Goal: Task Accomplishment & Management: Manage account settings

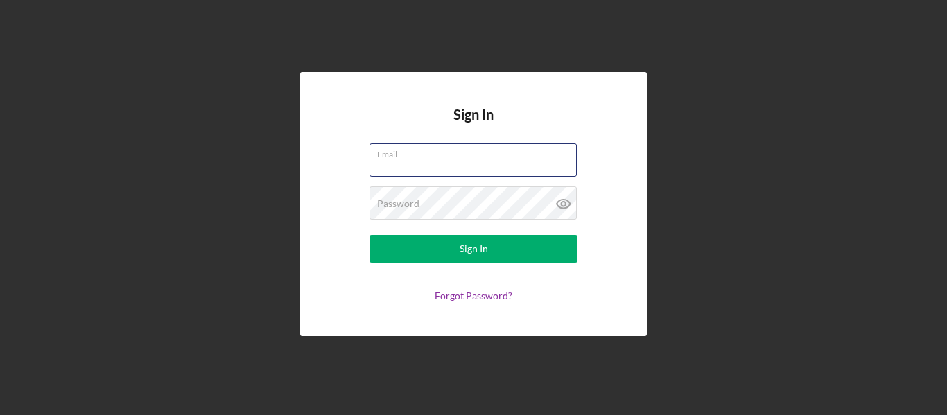
type input "[PERSON_NAME][EMAIL_ADDRESS][DOMAIN_NAME]"
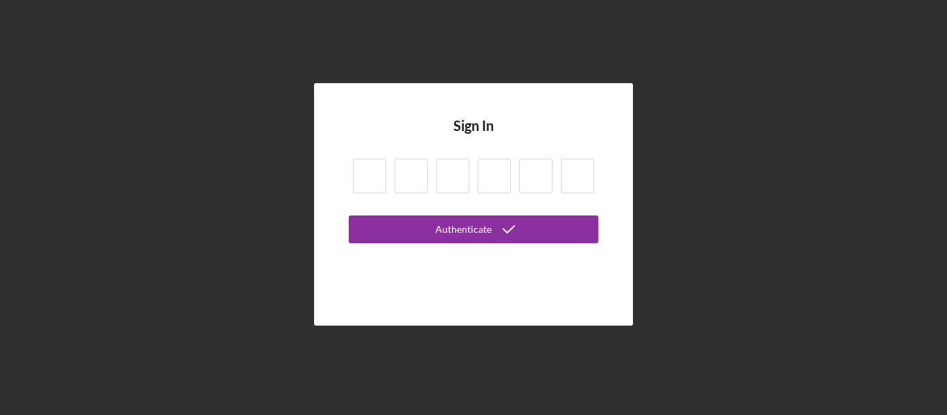
click at [359, 175] on input at bounding box center [369, 176] width 33 height 35
type input "9"
type input "8"
type input "2"
type input "0"
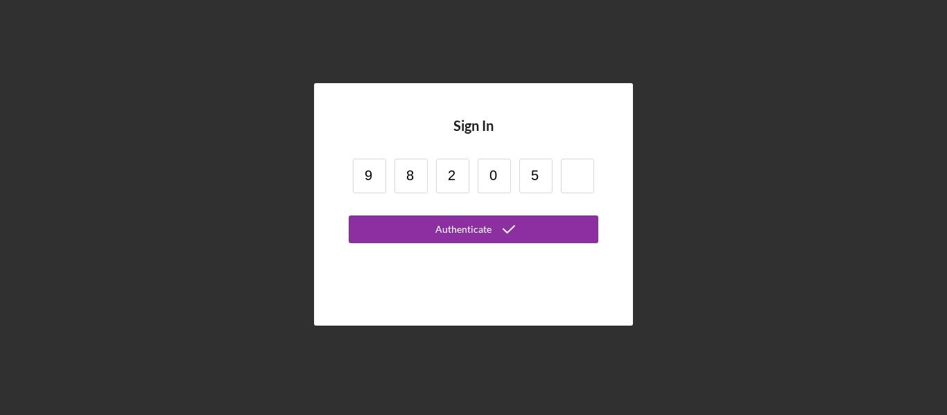
type input "5"
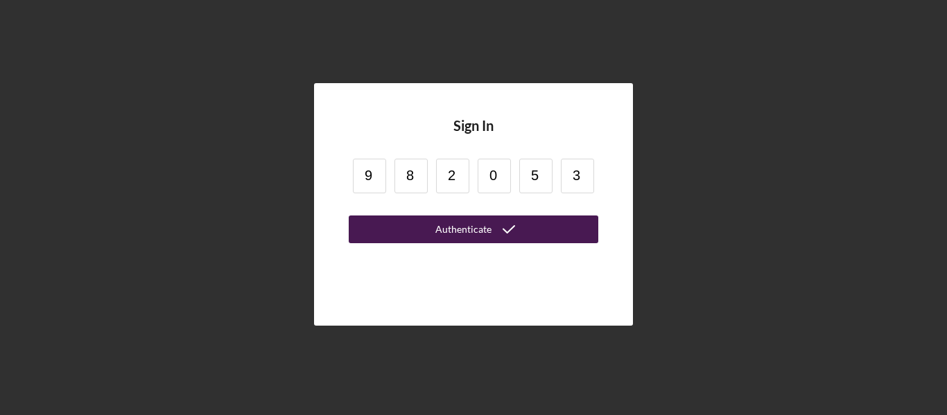
type input "3"
click at [430, 216] on form "9 8 2 0 5 3 Authenticate" at bounding box center [474, 206] width 250 height 103
click at [487, 235] on div "Authenticate" at bounding box center [463, 230] width 56 height 28
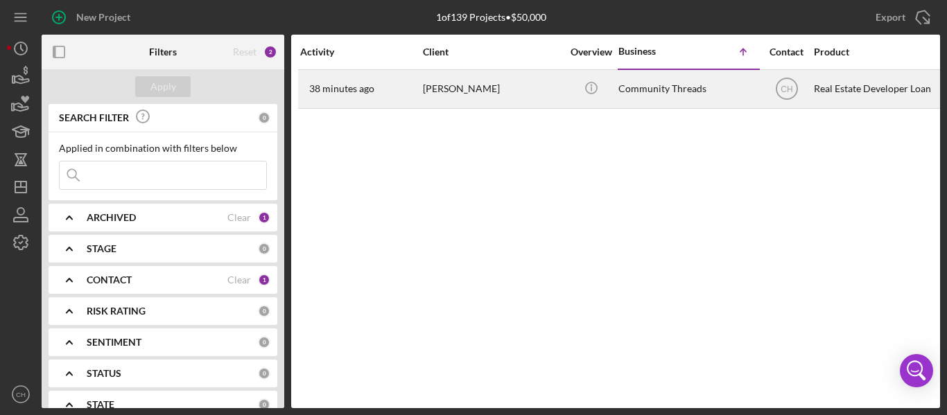
click at [364, 94] on time "38 minutes ago" at bounding box center [341, 88] width 65 height 11
click at [788, 90] on text "CH" at bounding box center [787, 90] width 12 height 10
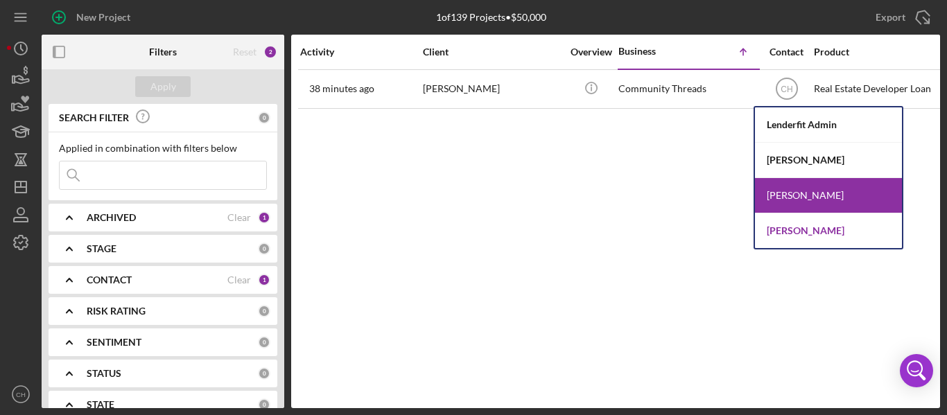
click at [776, 228] on div "[PERSON_NAME]" at bounding box center [828, 231] width 147 height 35
